Goal: Transaction & Acquisition: Purchase product/service

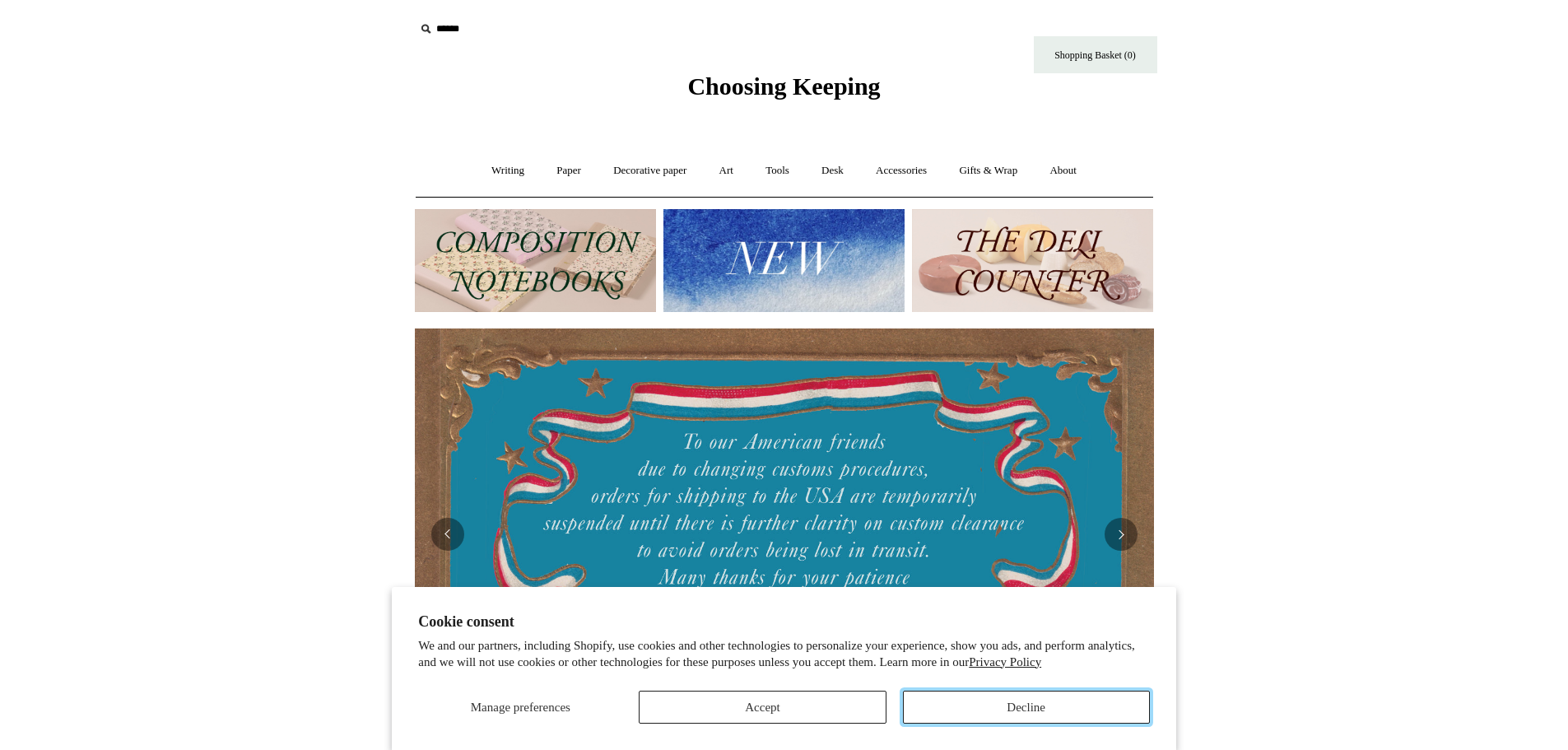
click at [1023, 695] on button "Decline" at bounding box center [1026, 707] width 247 height 33
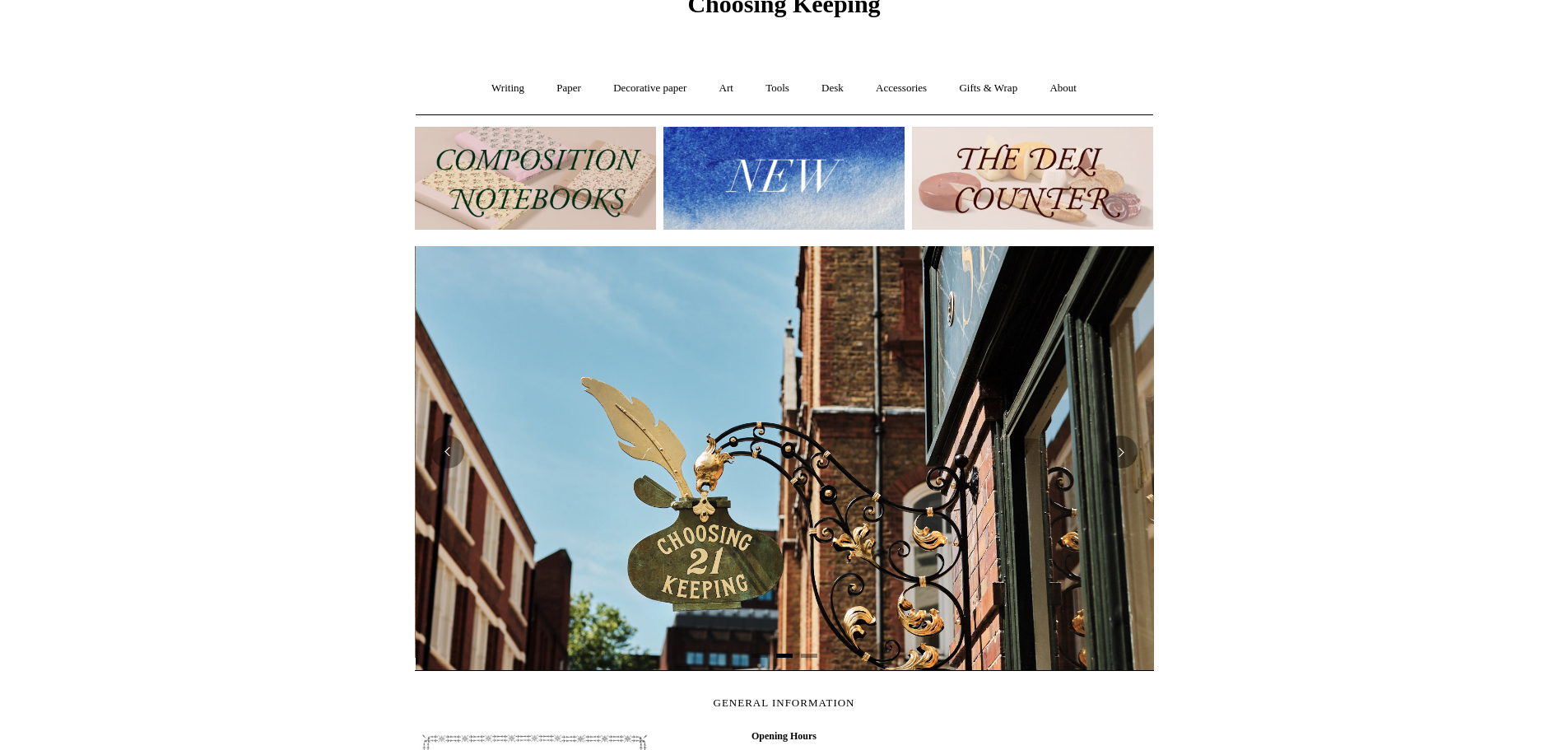
scroll to position [0, 739]
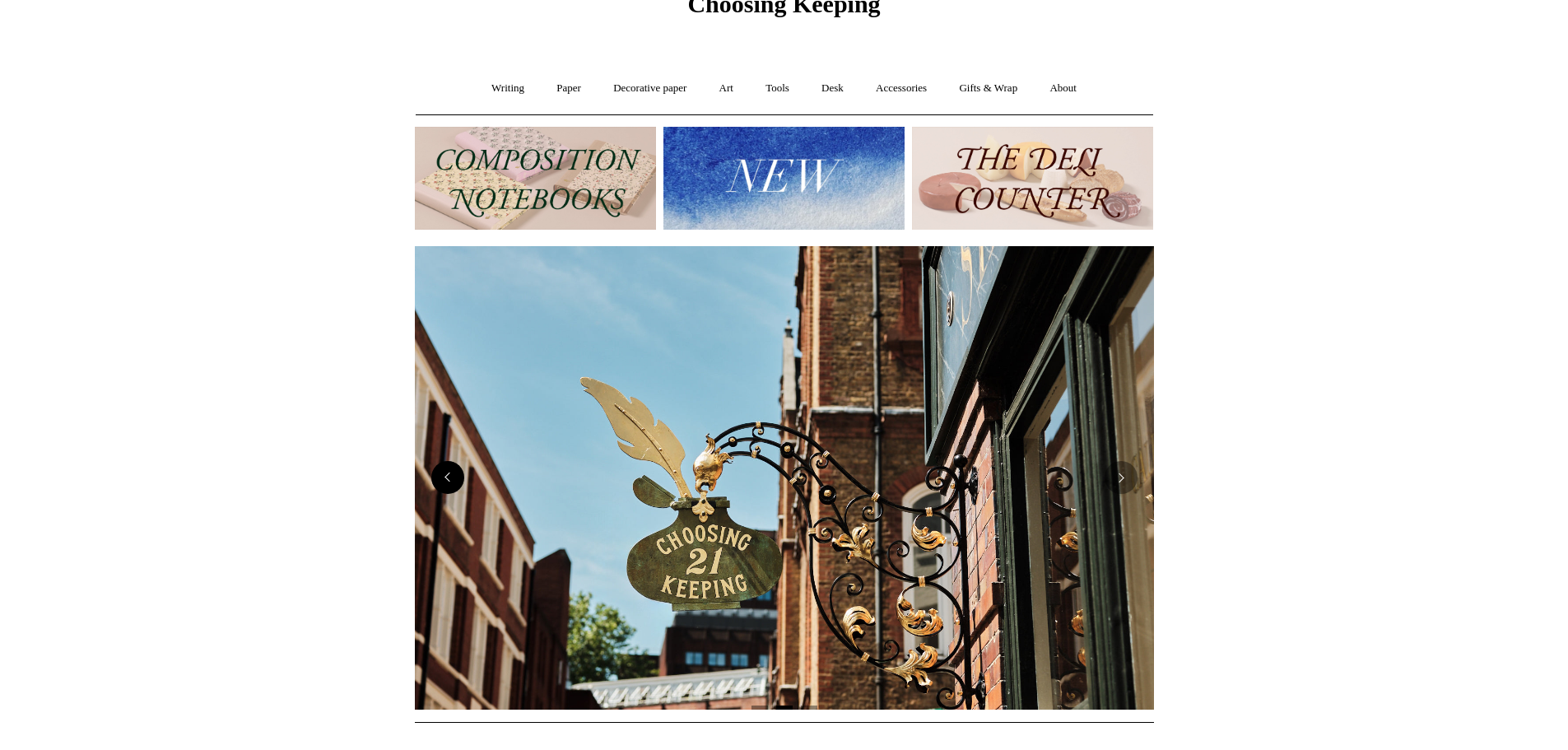
click at [449, 486] on button "Previous" at bounding box center [448, 477] width 33 height 33
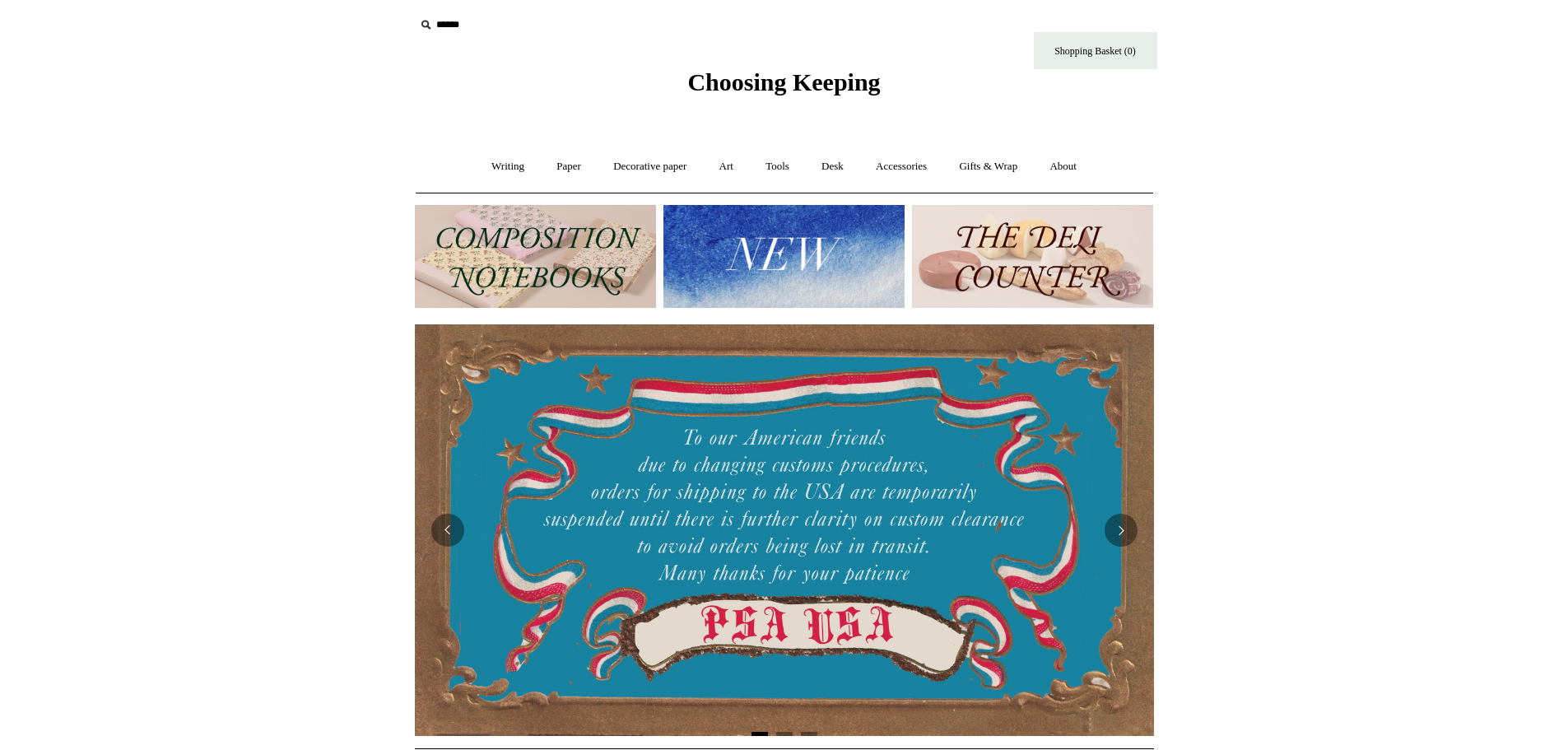
scroll to position [0, 0]
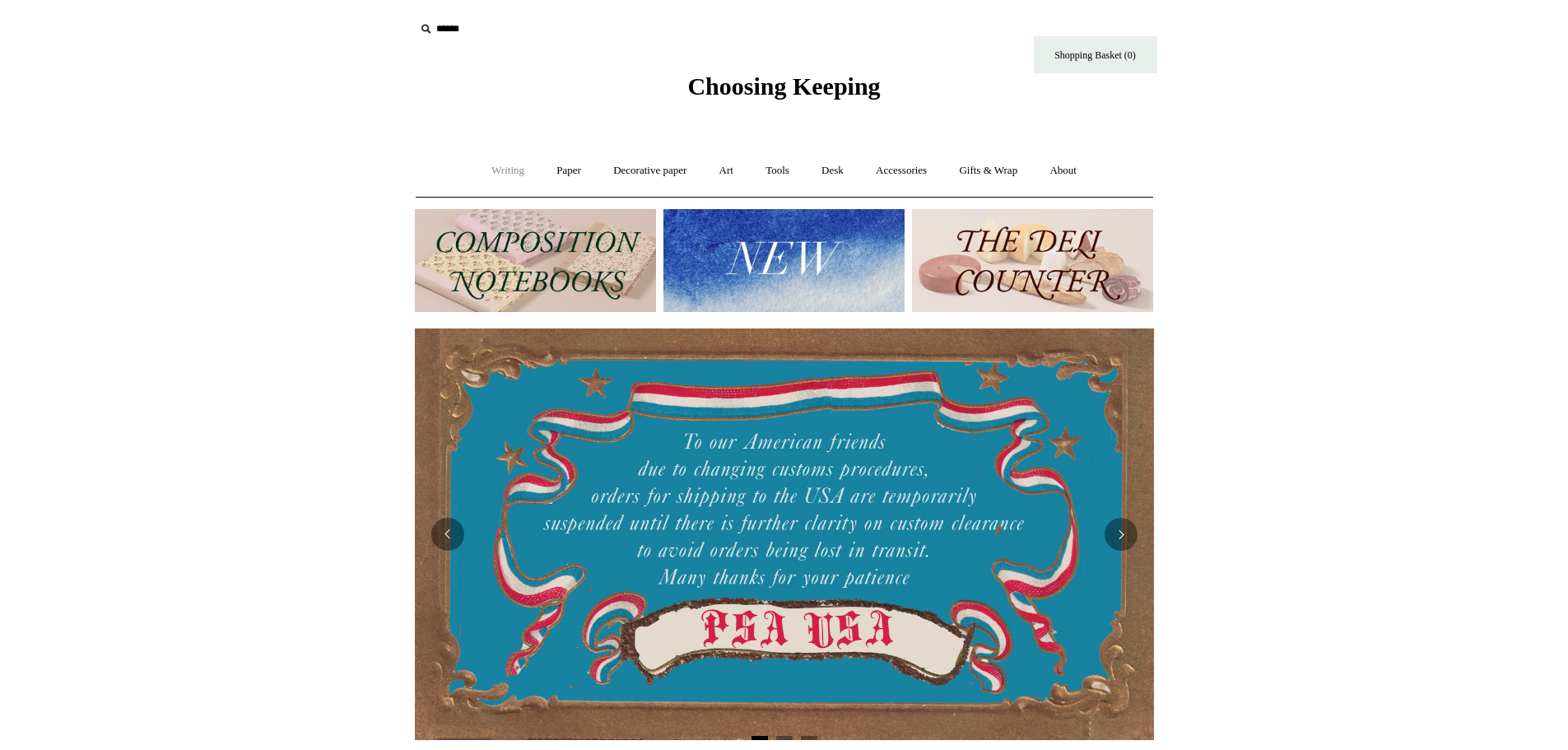
click at [505, 164] on link "Writing +" at bounding box center [507, 170] width 63 height 44
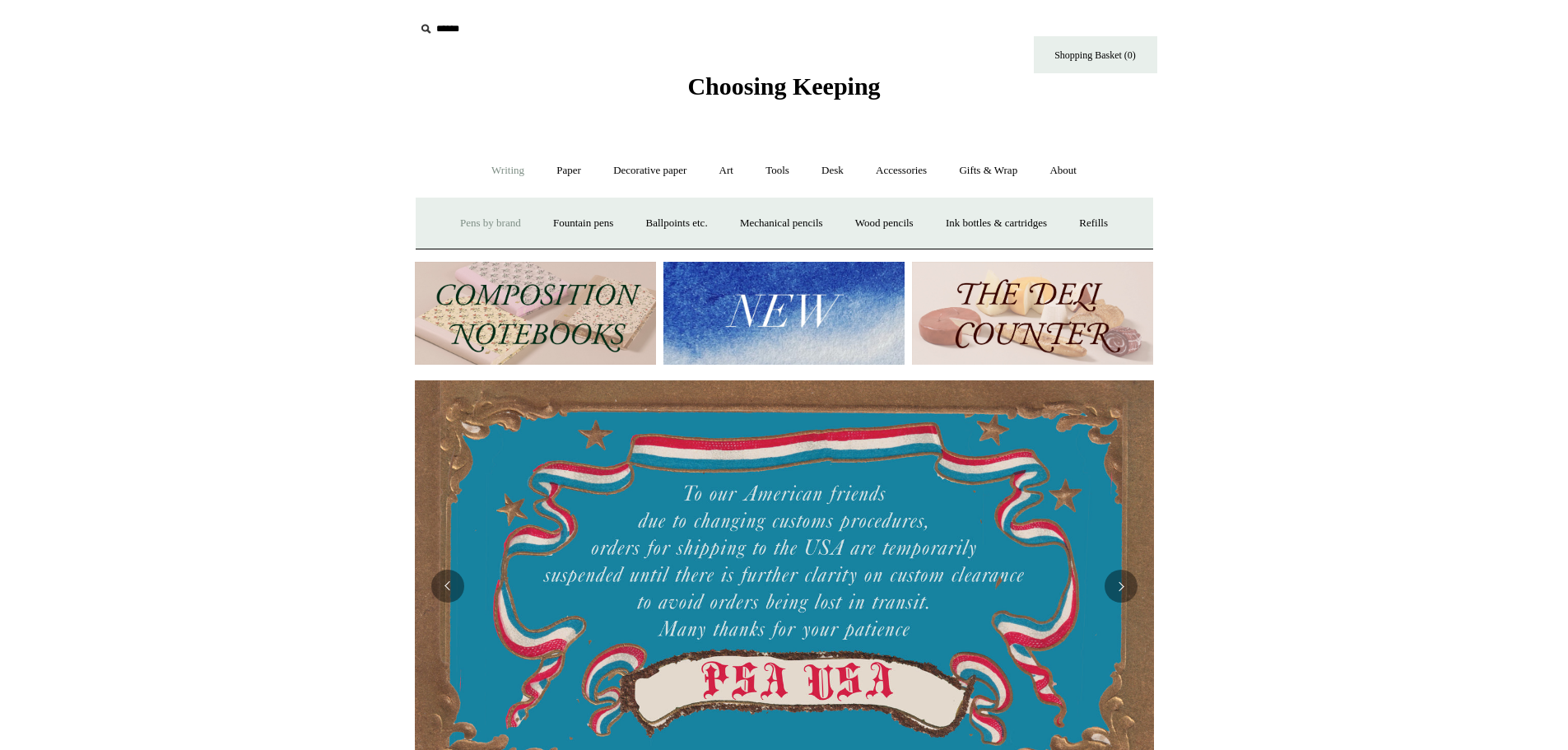
click at [493, 223] on link "Pens by brand +" at bounding box center [490, 223] width 90 height 44
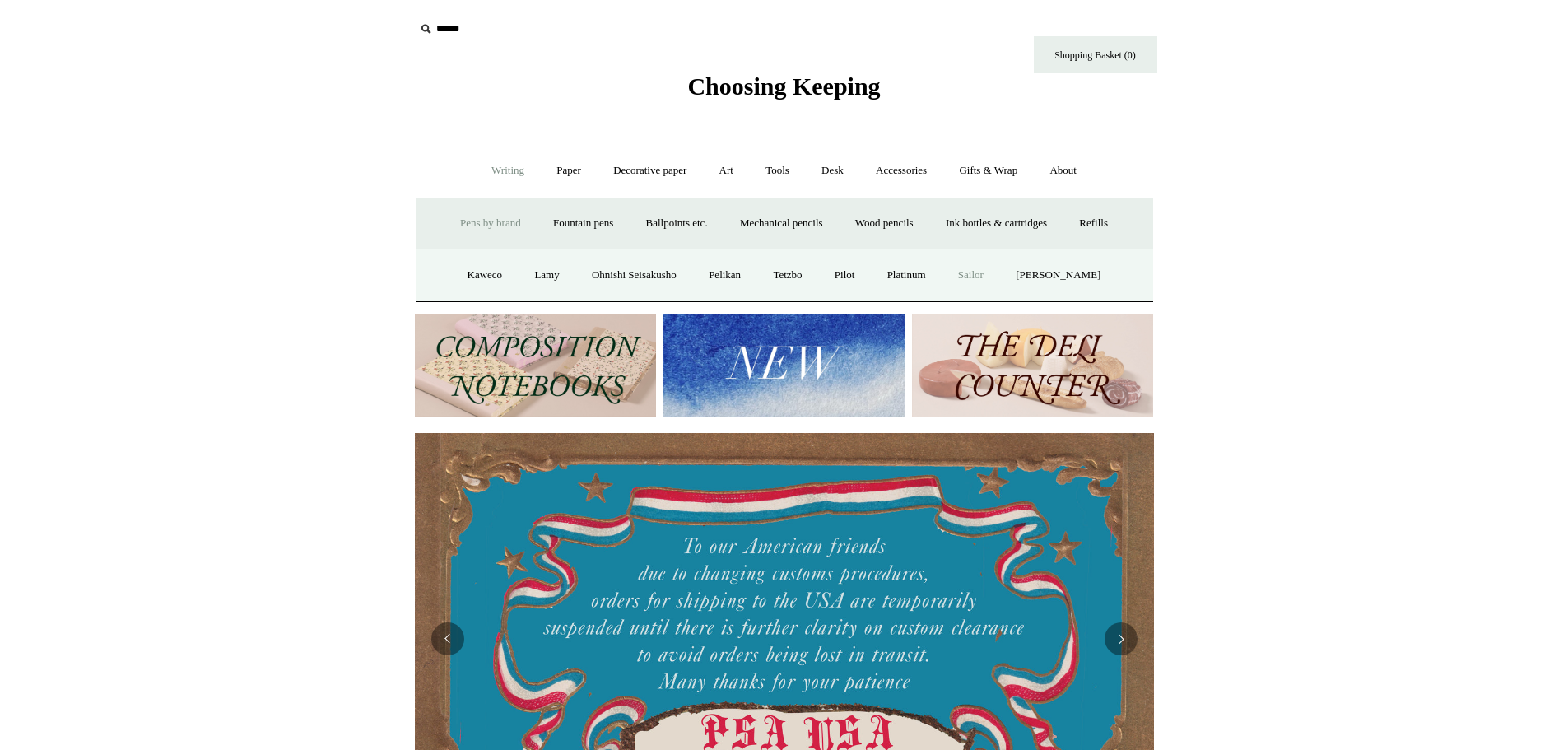
click at [997, 280] on link "Sailor" at bounding box center [970, 275] width 55 height 44
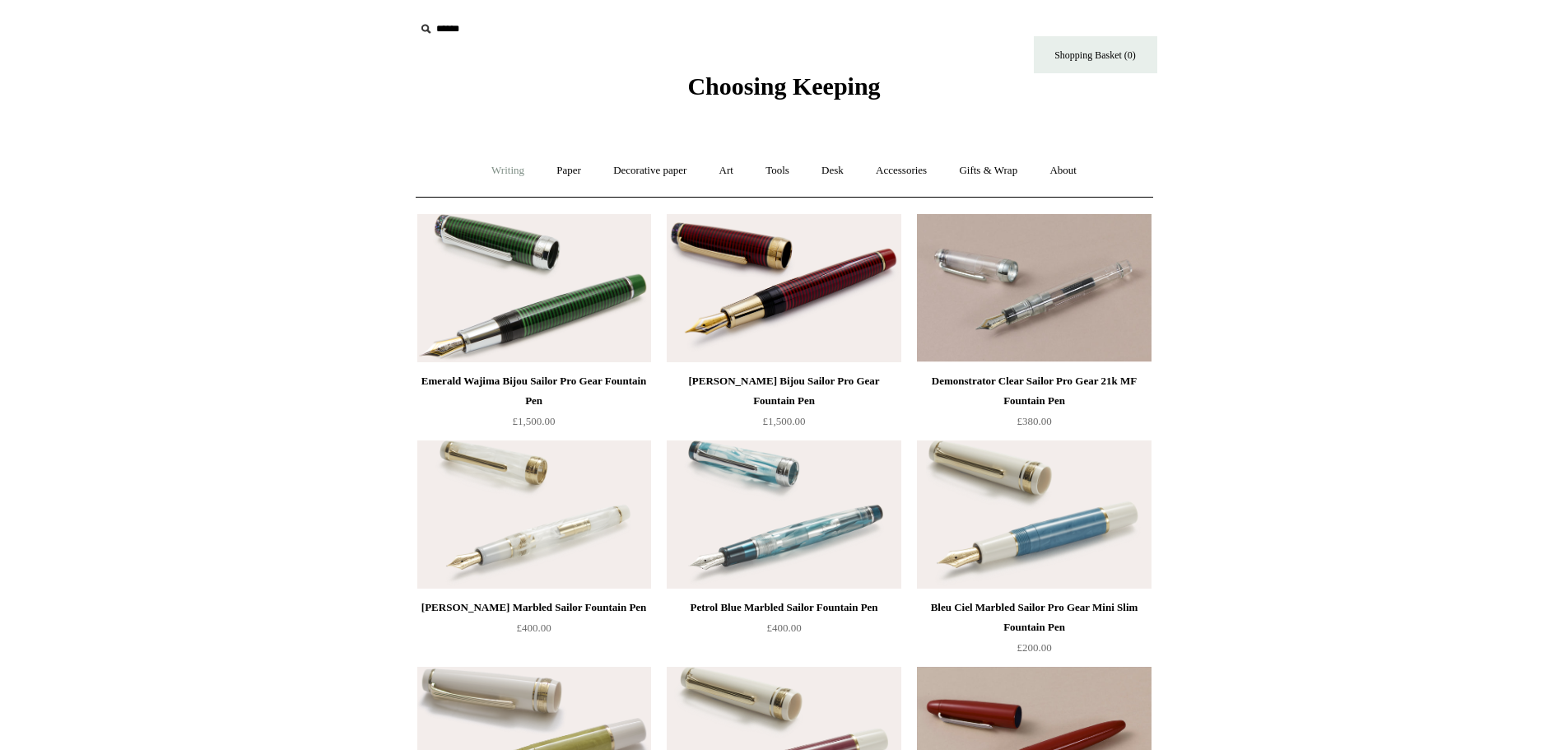
click at [478, 162] on link "Writing +" at bounding box center [507, 170] width 63 height 44
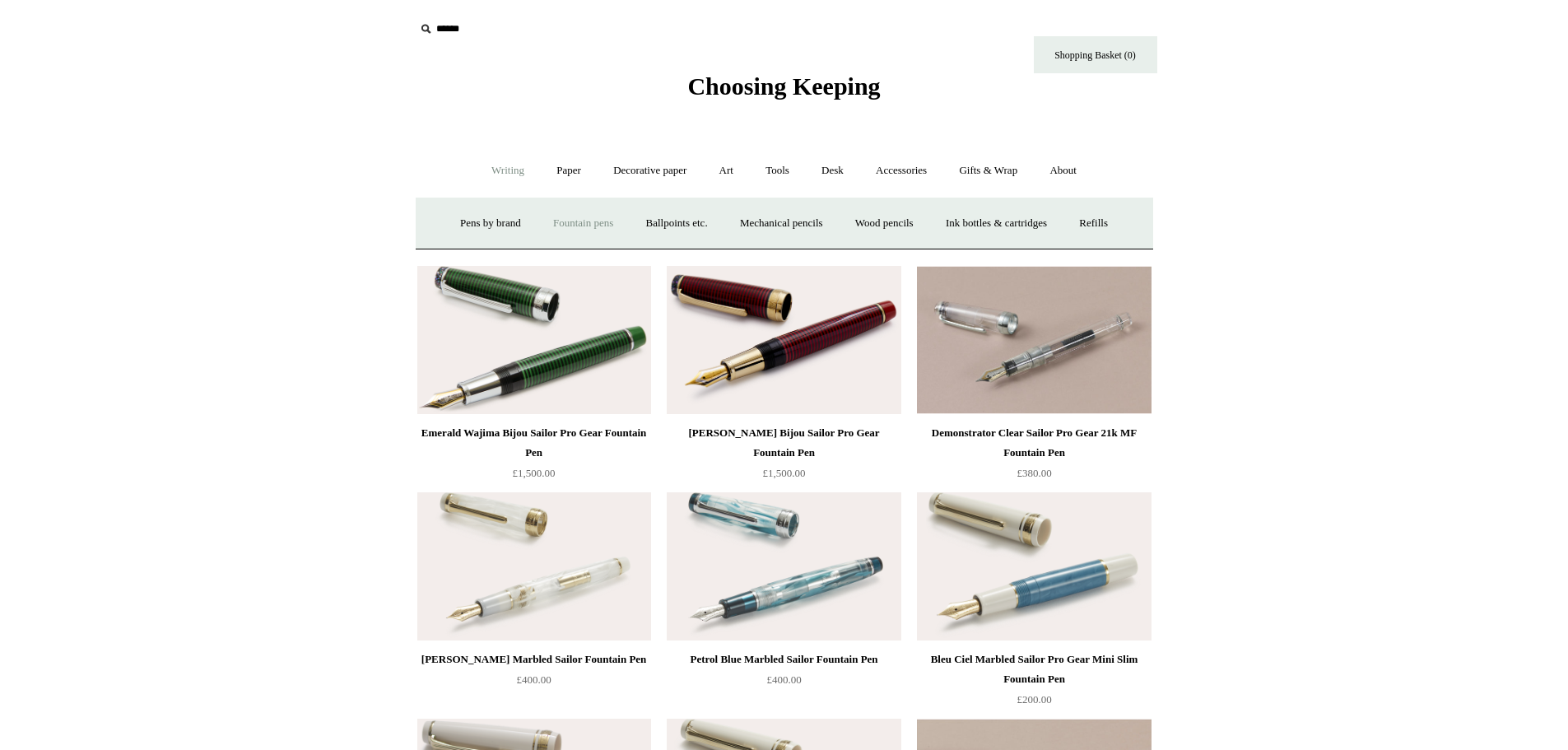
click at [580, 221] on link "Fountain pens +" at bounding box center [583, 223] width 90 height 44
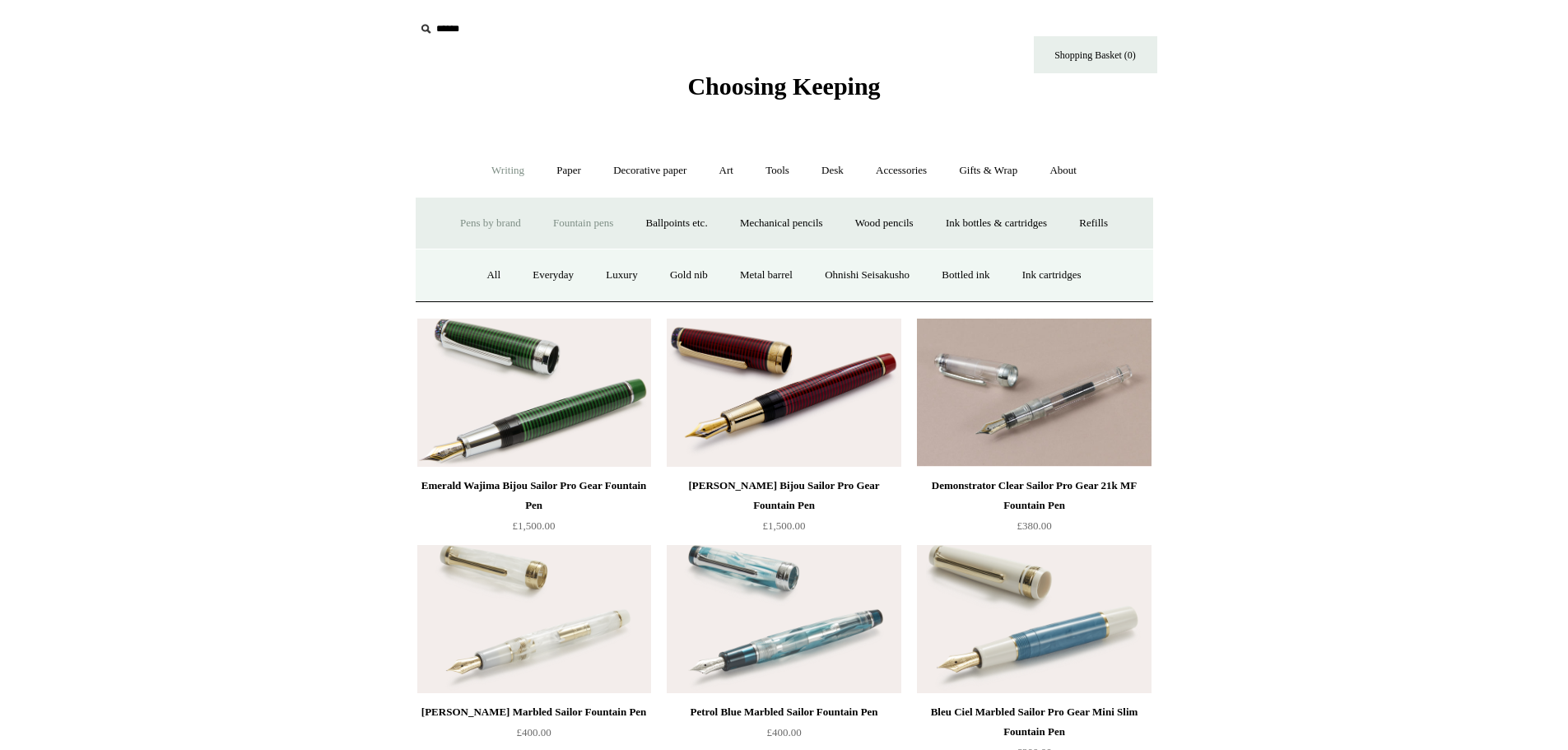
click at [471, 221] on link "Pens by brand +" at bounding box center [490, 223] width 90 height 44
click at [489, 276] on link "Kaweco" at bounding box center [486, 275] width 65 height 44
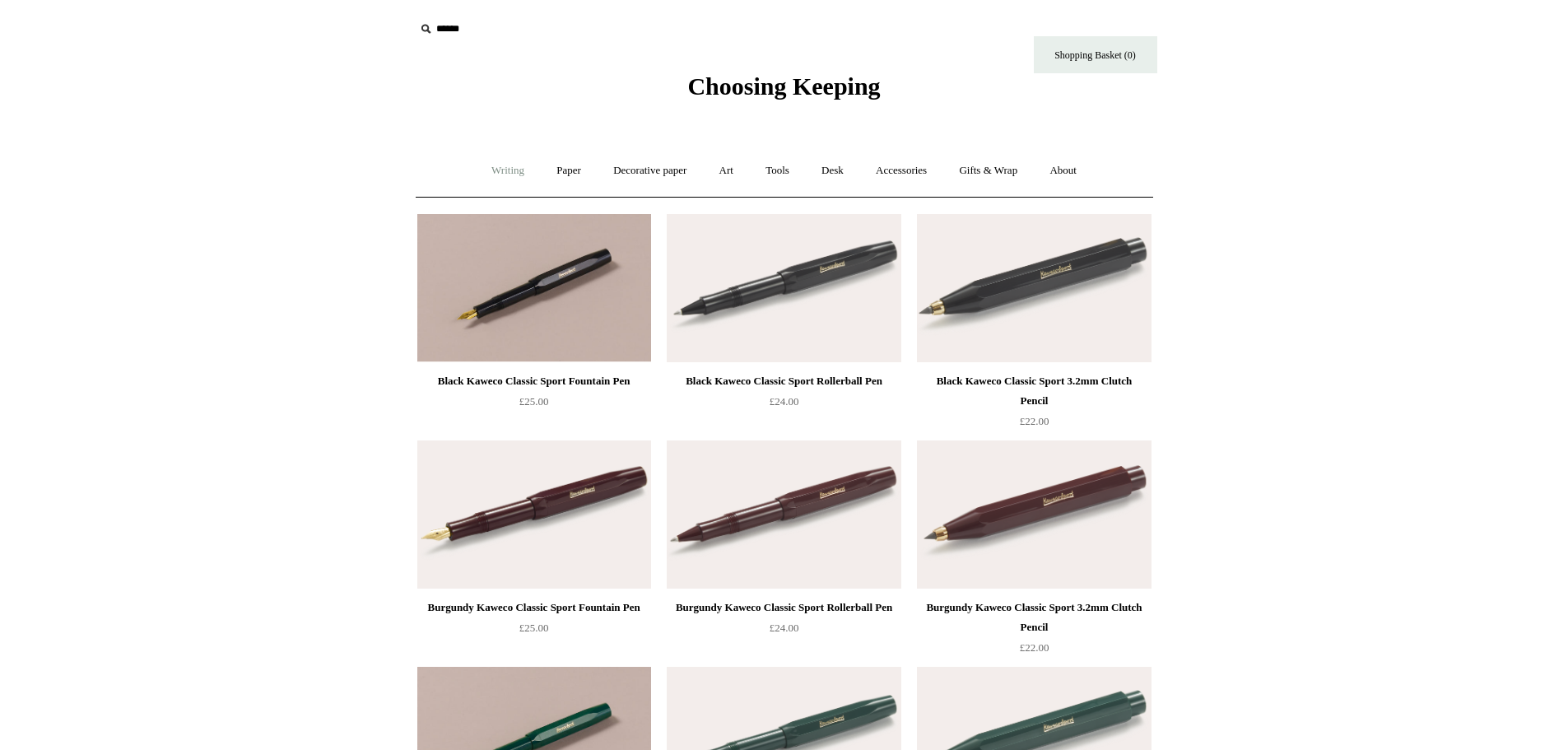
click at [490, 174] on link "Writing +" at bounding box center [507, 170] width 63 height 44
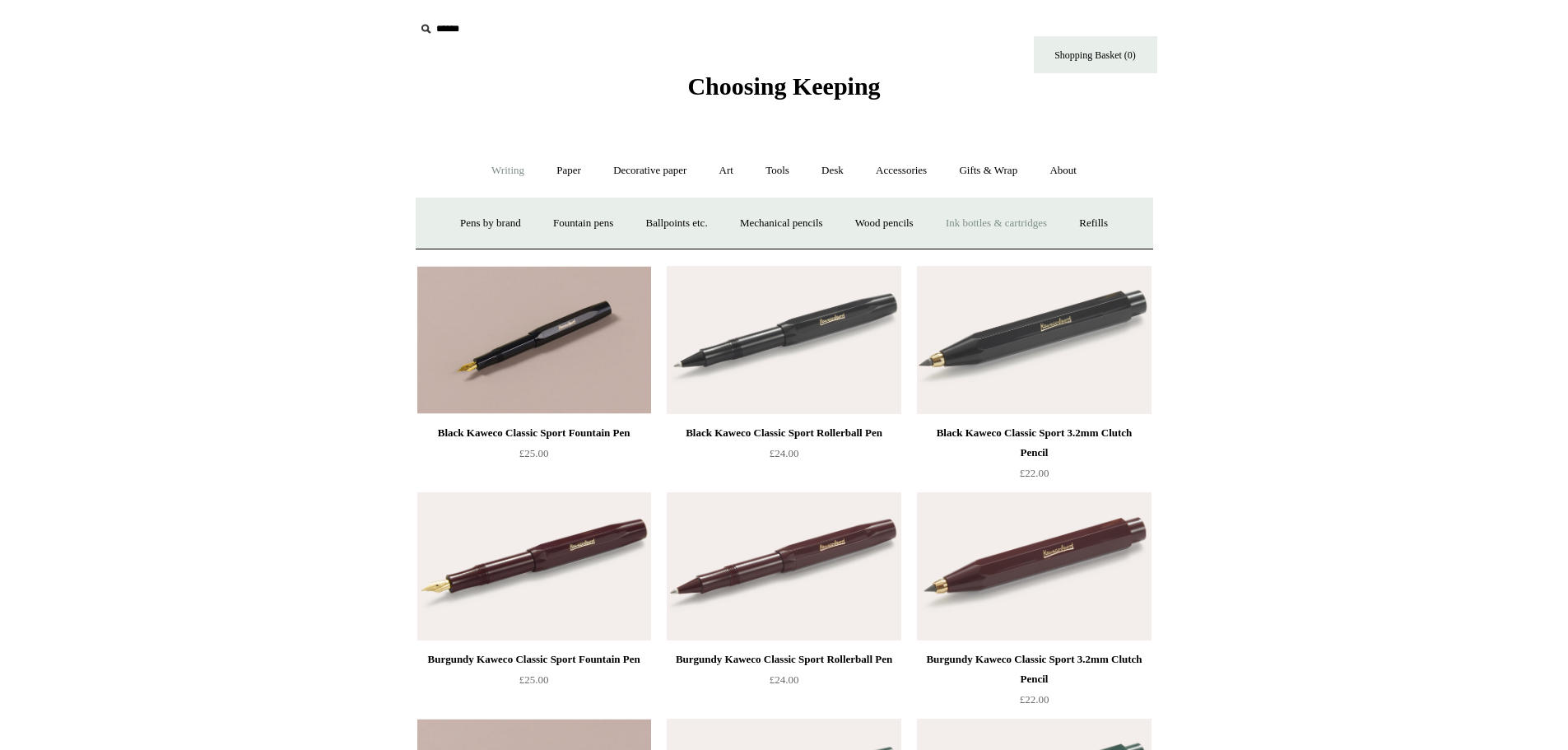
click at [1020, 230] on link "Ink bottles & cartridges +" at bounding box center [996, 223] width 131 height 44
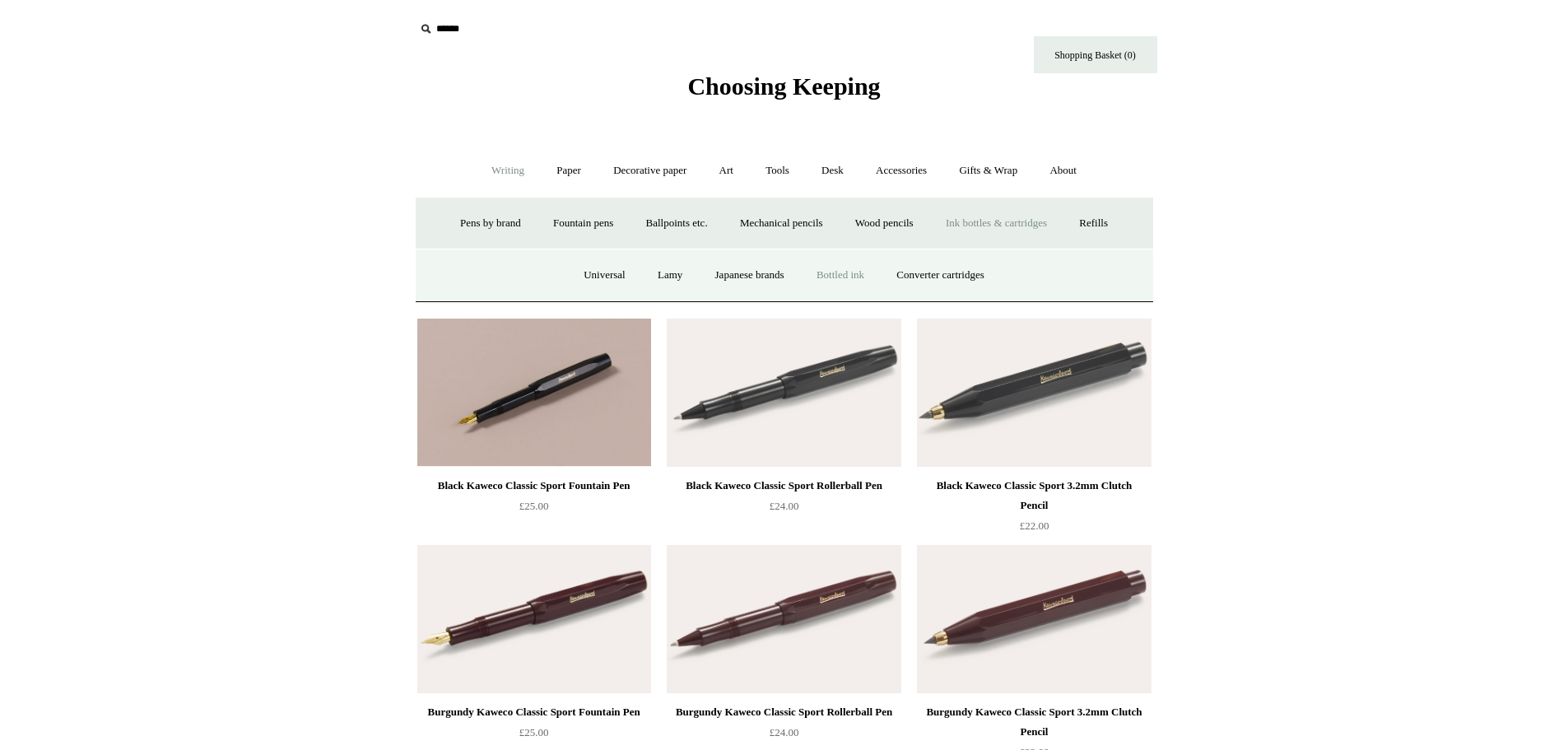
click at [857, 275] on link "Bottled ink" at bounding box center [840, 275] width 77 height 44
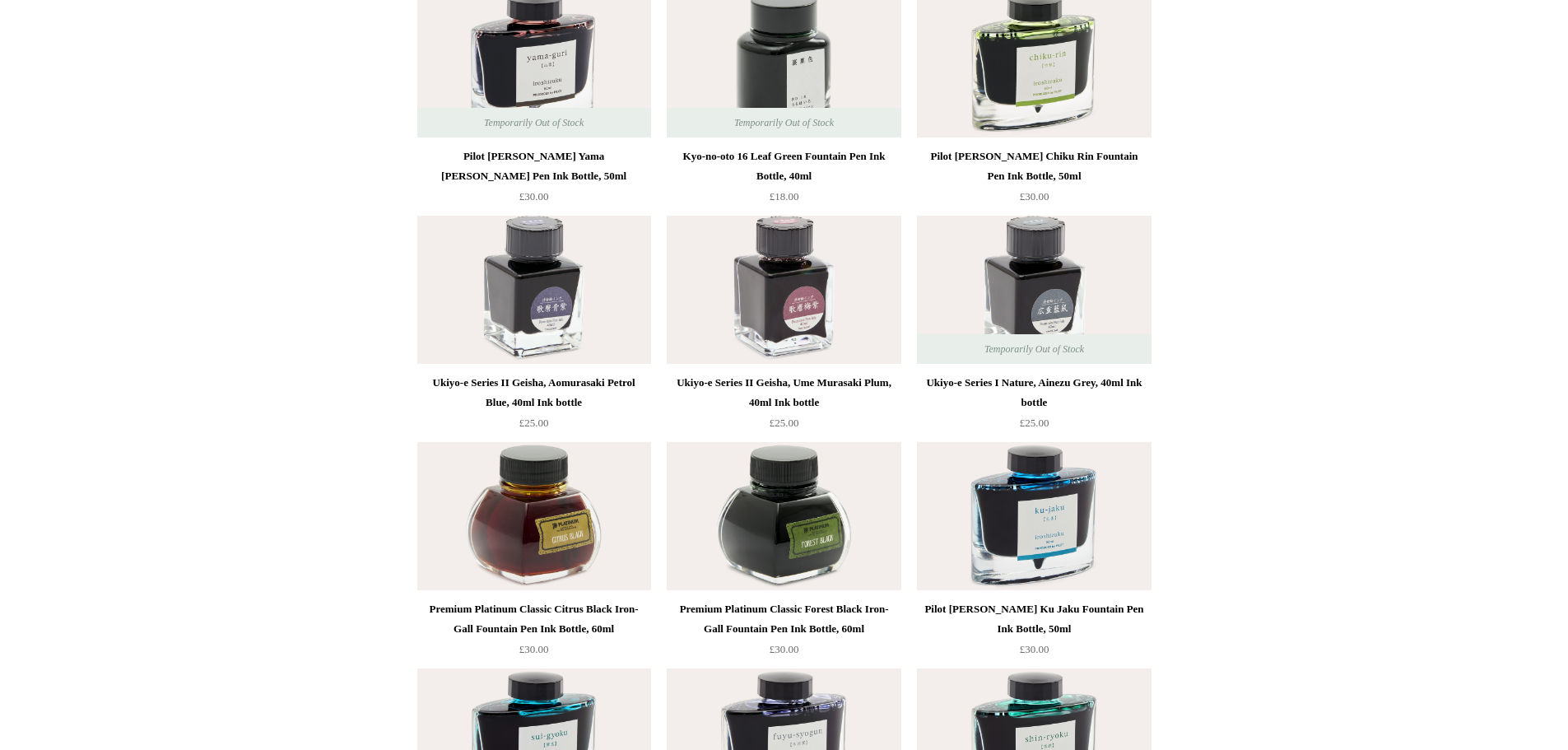
scroll to position [1399, 0]
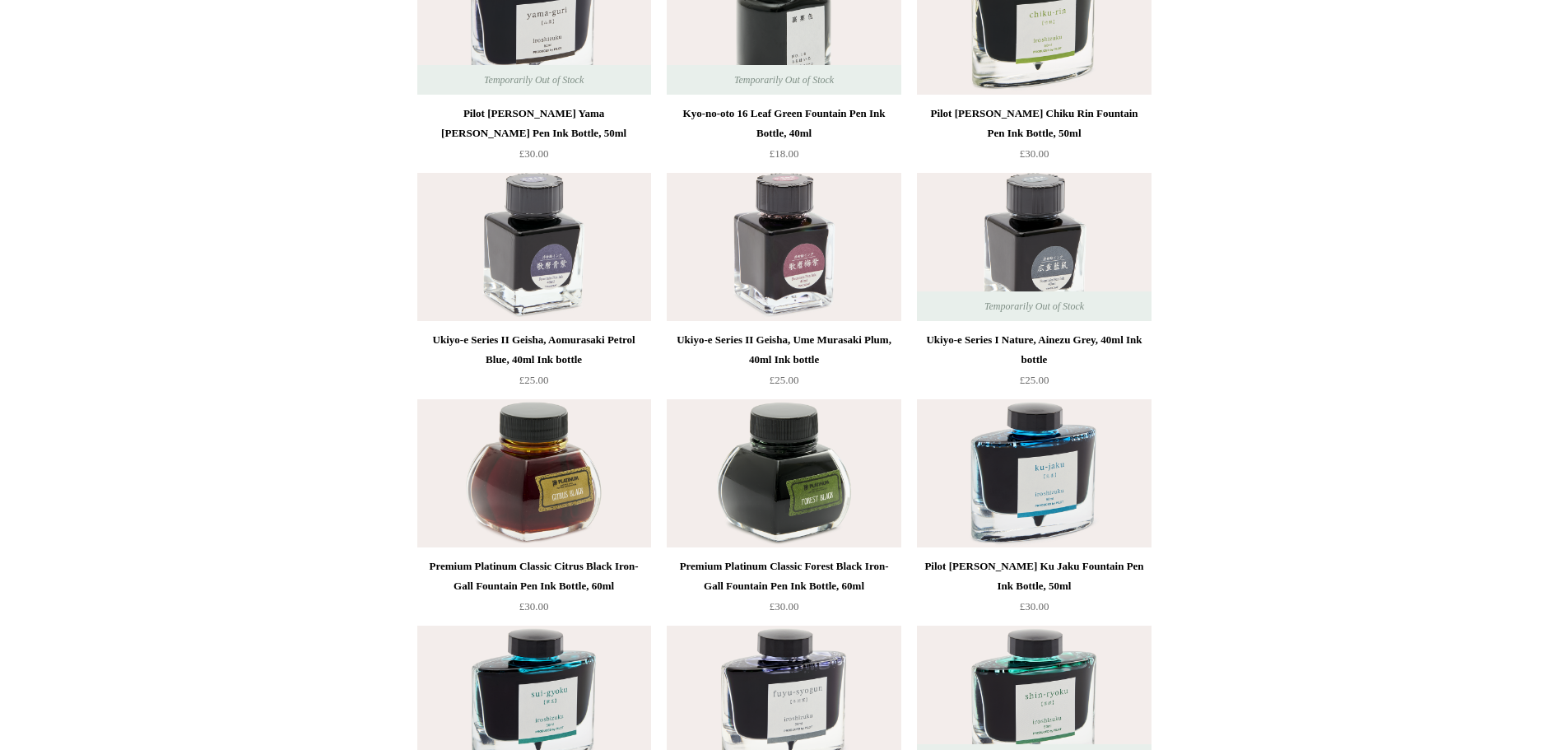
click at [558, 505] on img at bounding box center [534, 474] width 233 height 148
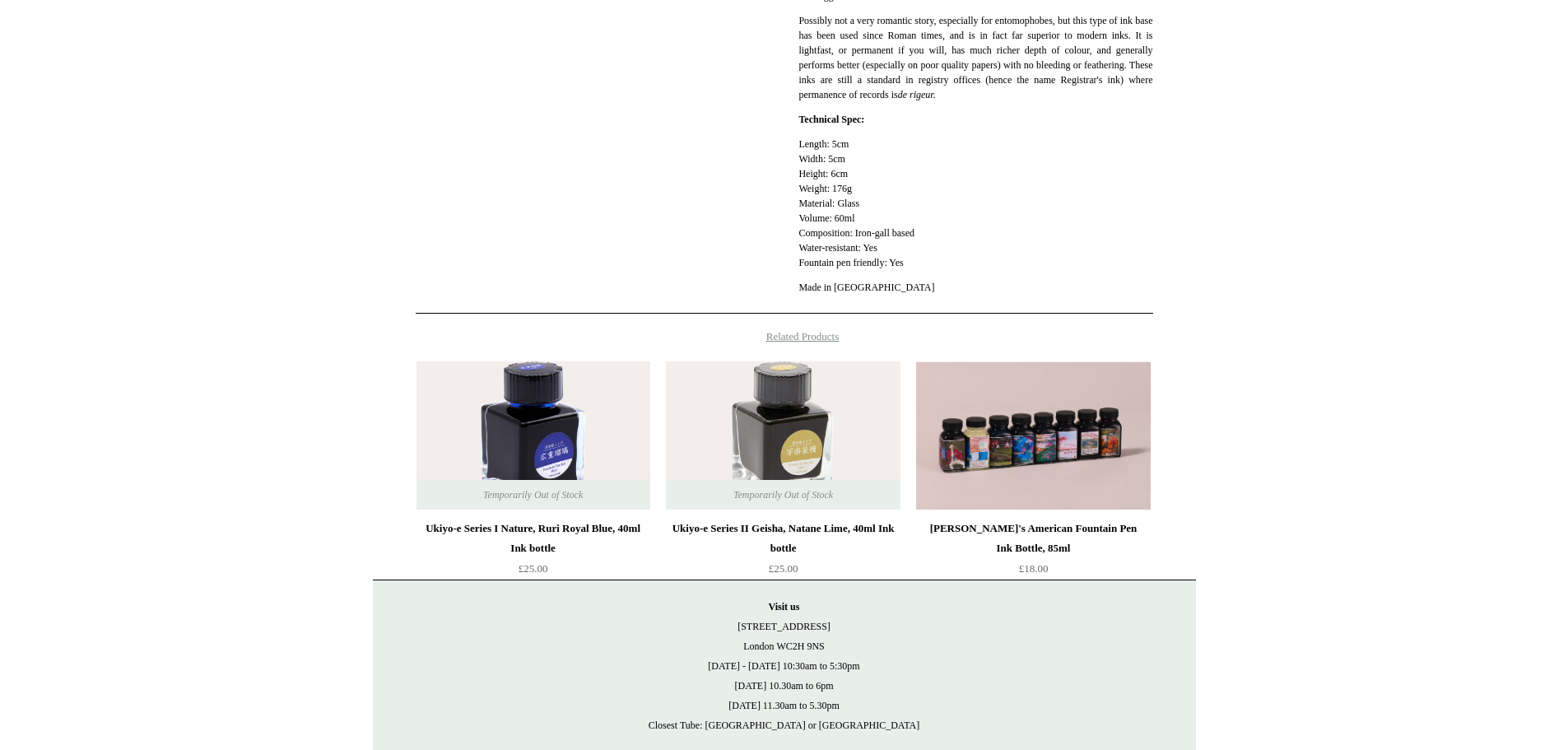
scroll to position [741, 0]
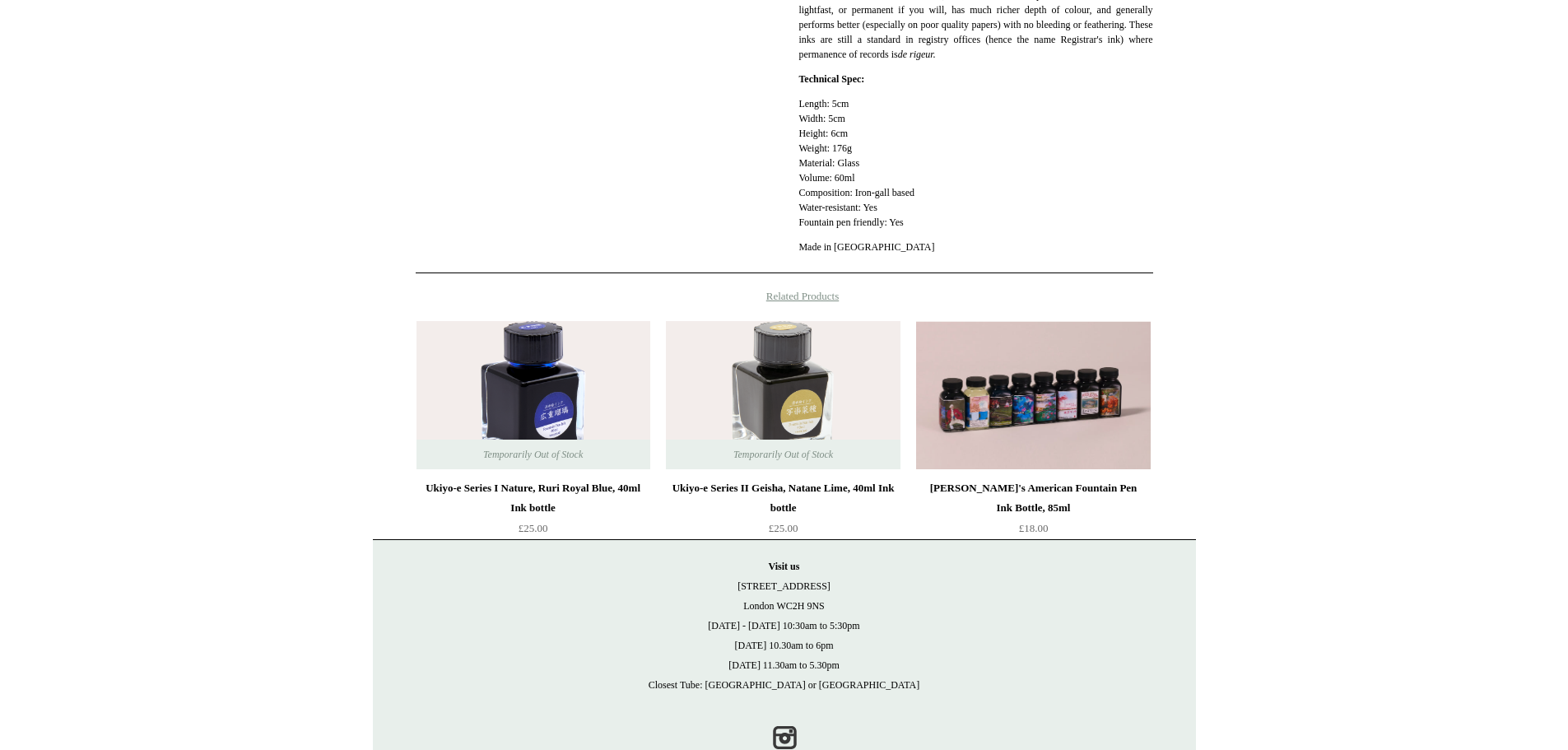
click at [832, 492] on div "Ukiyo-e Series II Geisha, Natane Lime, 40ml Ink bottle" at bounding box center [783, 498] width 226 height 40
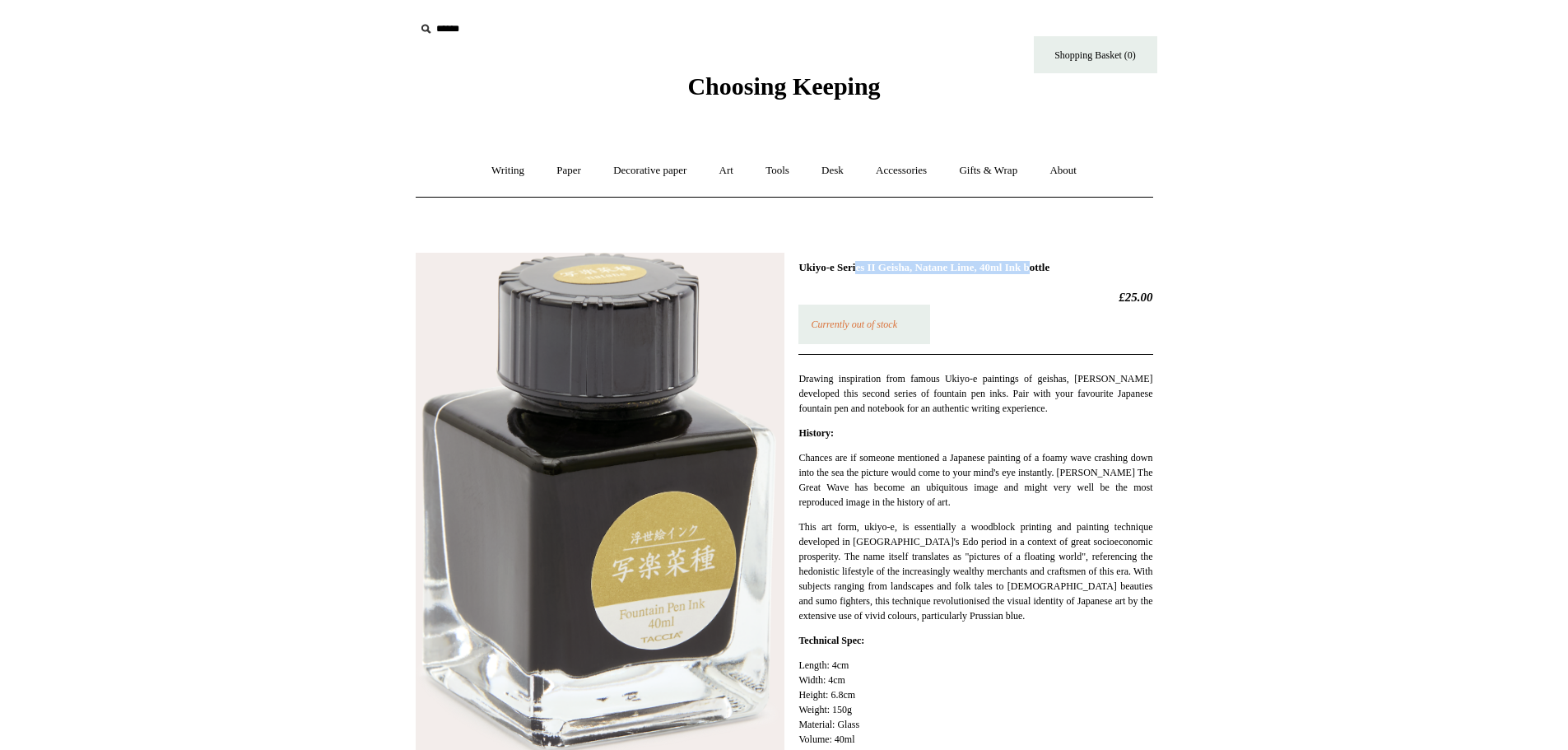
drag, startPoint x: 796, startPoint y: 268, endPoint x: 1006, endPoint y: 263, distance: 210.1
click at [1006, 263] on div "Ukiyo-e Series II Geisha, Natane Lime, 40ml Ink bottle £25.00 Currently out of …" at bounding box center [784, 537] width 737 height 595
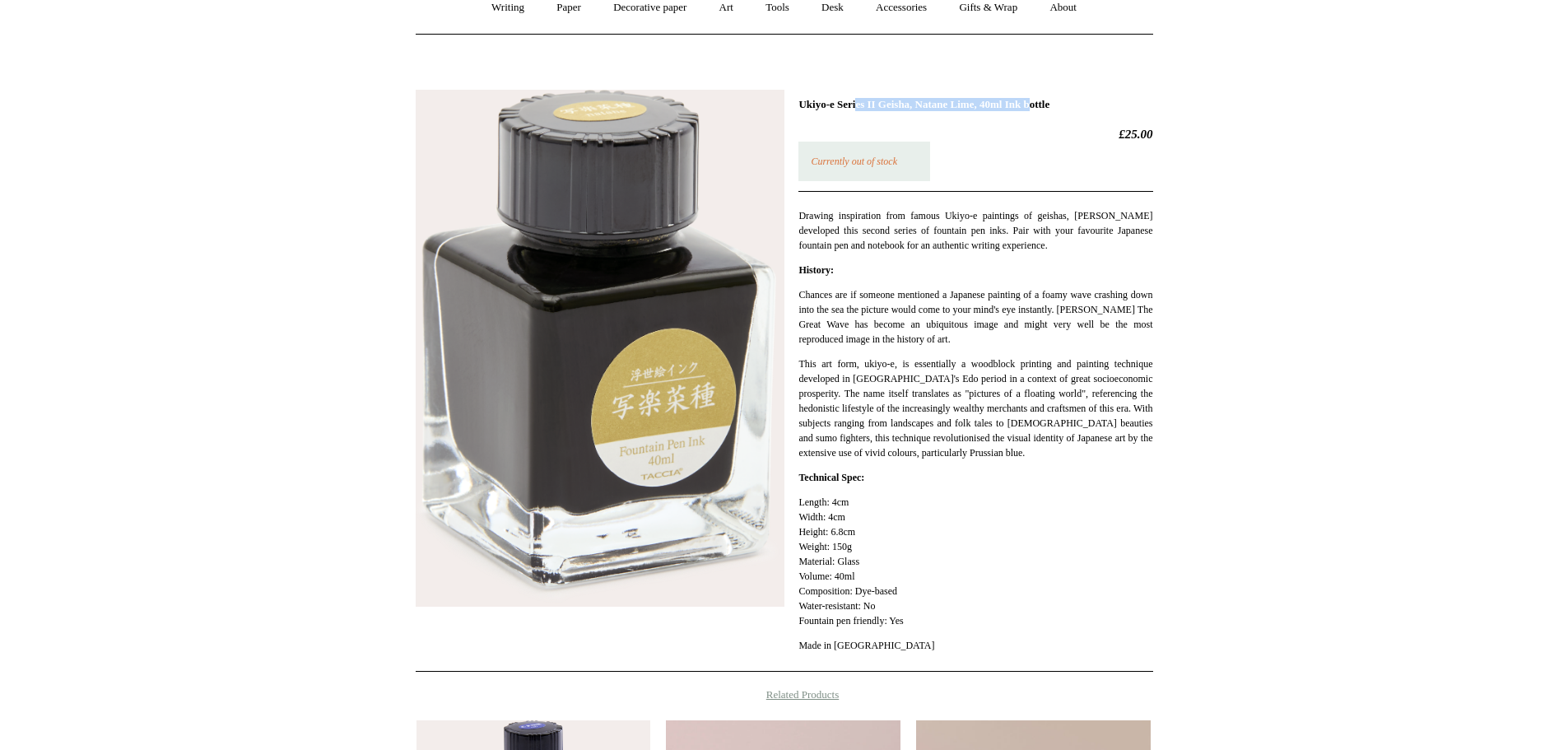
scroll to position [164, 0]
